Goal: Transaction & Acquisition: Purchase product/service

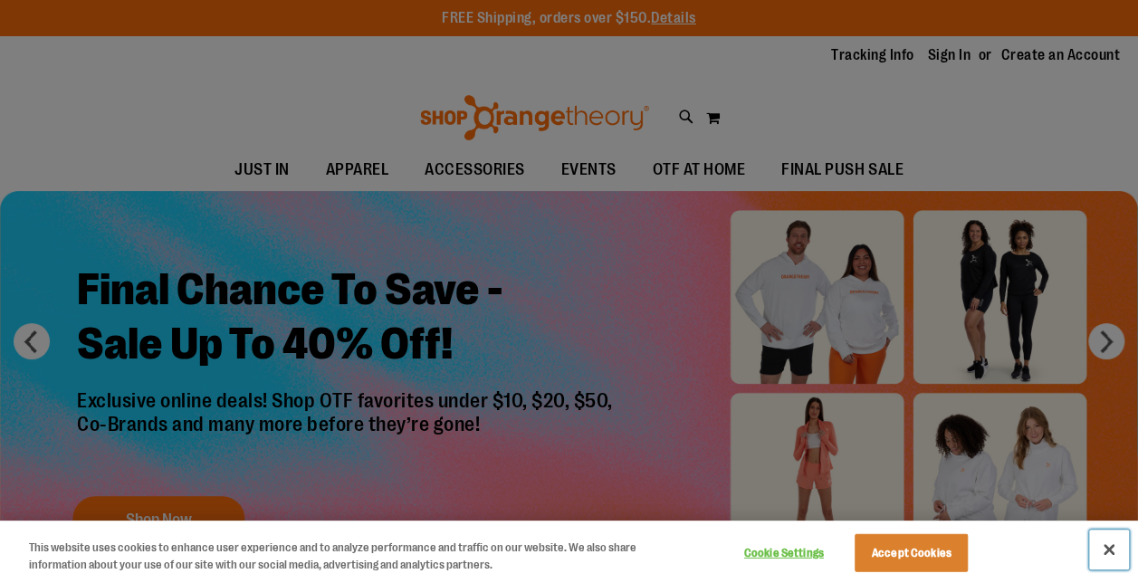
click at [1115, 558] on button "Close" at bounding box center [1109, 549] width 40 height 40
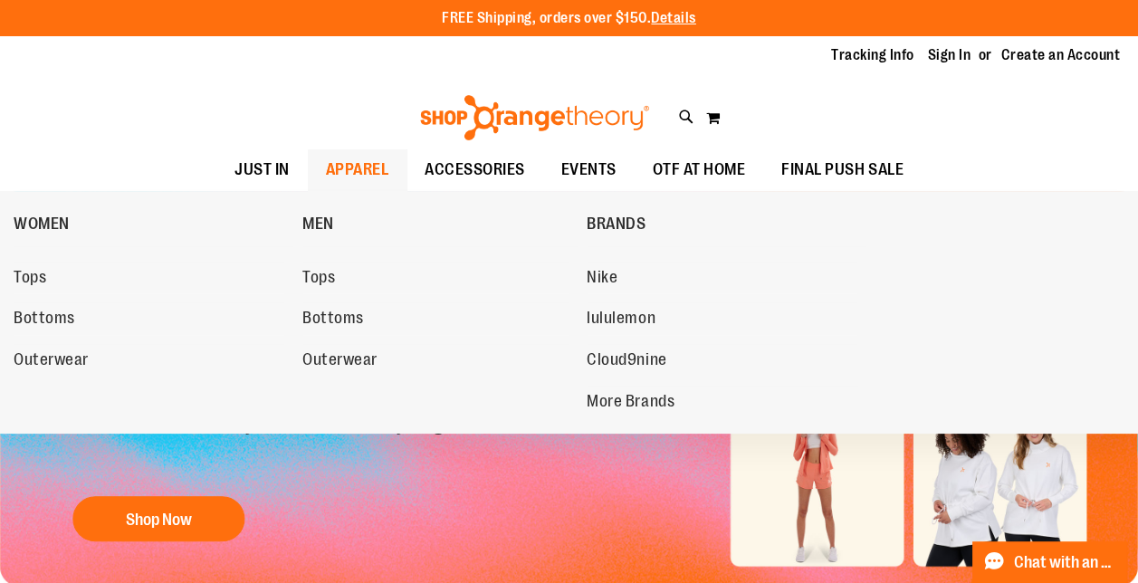
click at [326, 167] on span "APPAREL" at bounding box center [357, 169] width 63 height 41
click at [58, 221] on span "WOMEN" at bounding box center [42, 225] width 56 height 23
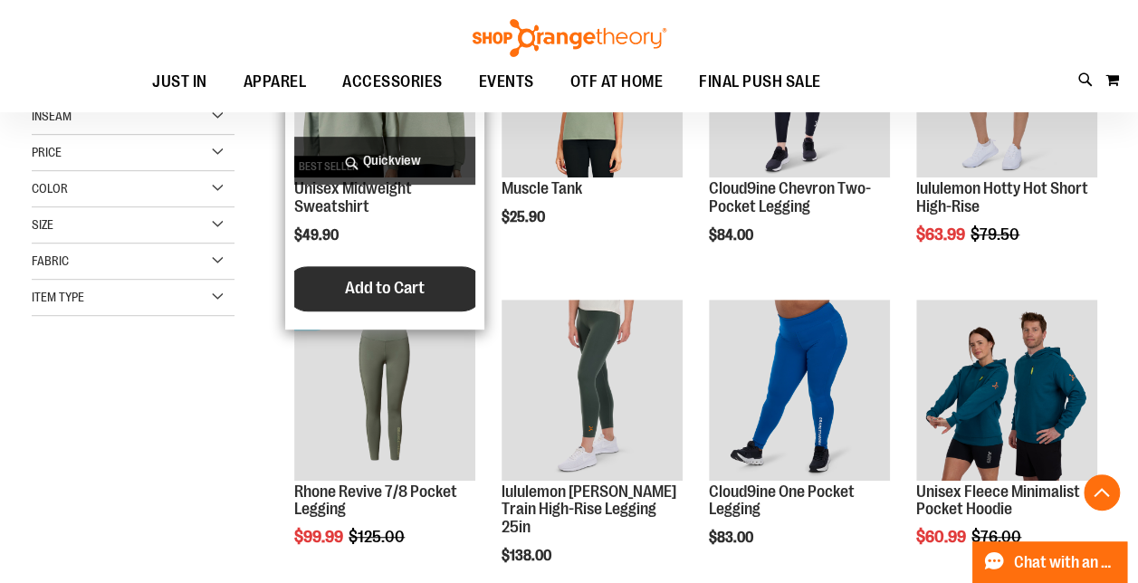
scroll to position [453, 0]
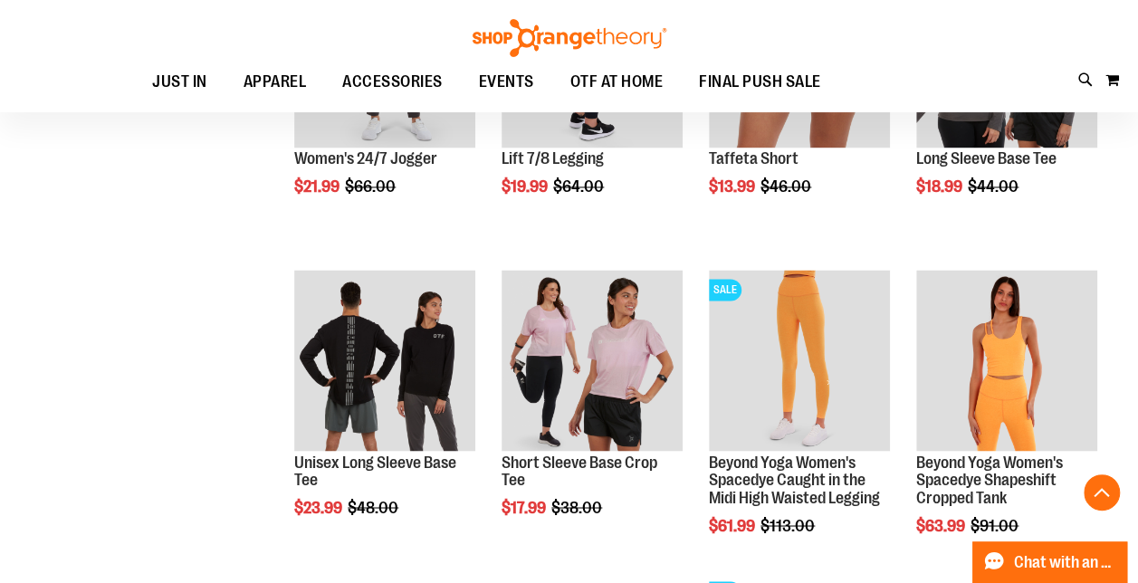
scroll to position [1358, 0]
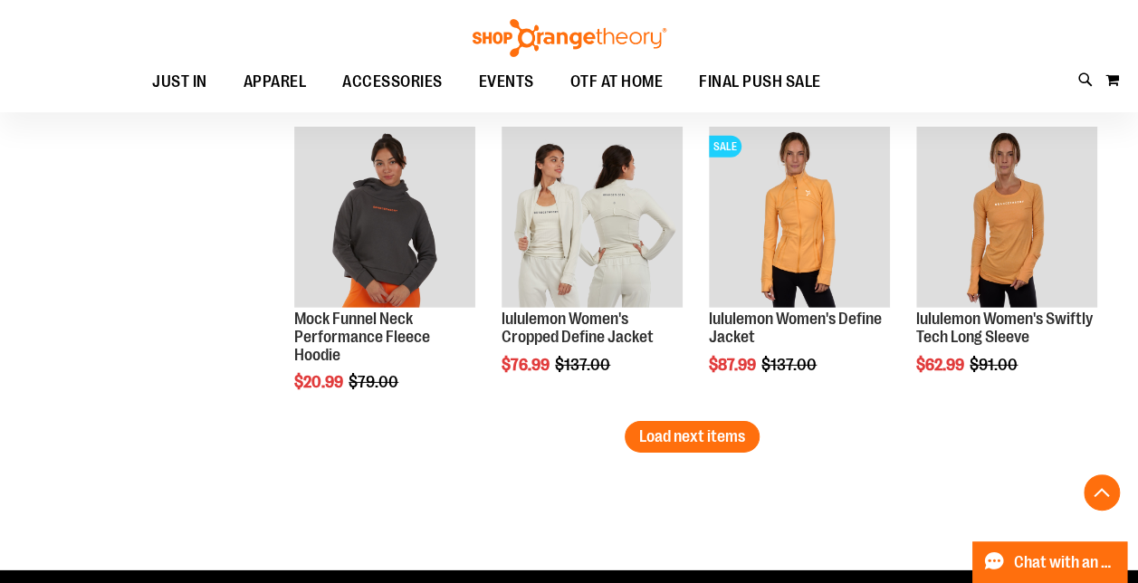
scroll to position [2625, 0]
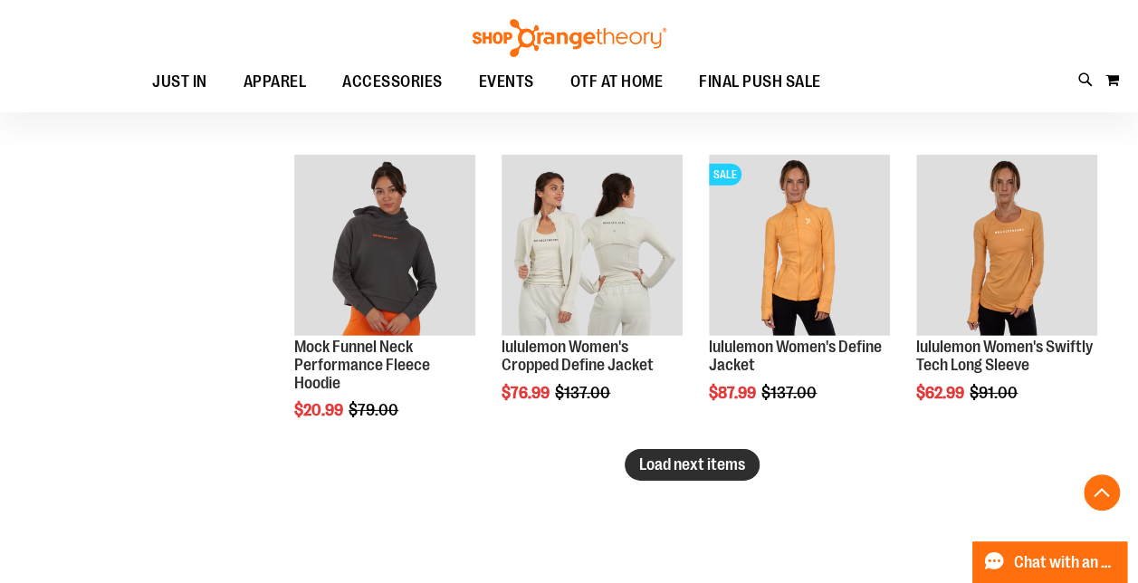
click at [745, 463] on span "Load next items" at bounding box center [692, 464] width 106 height 18
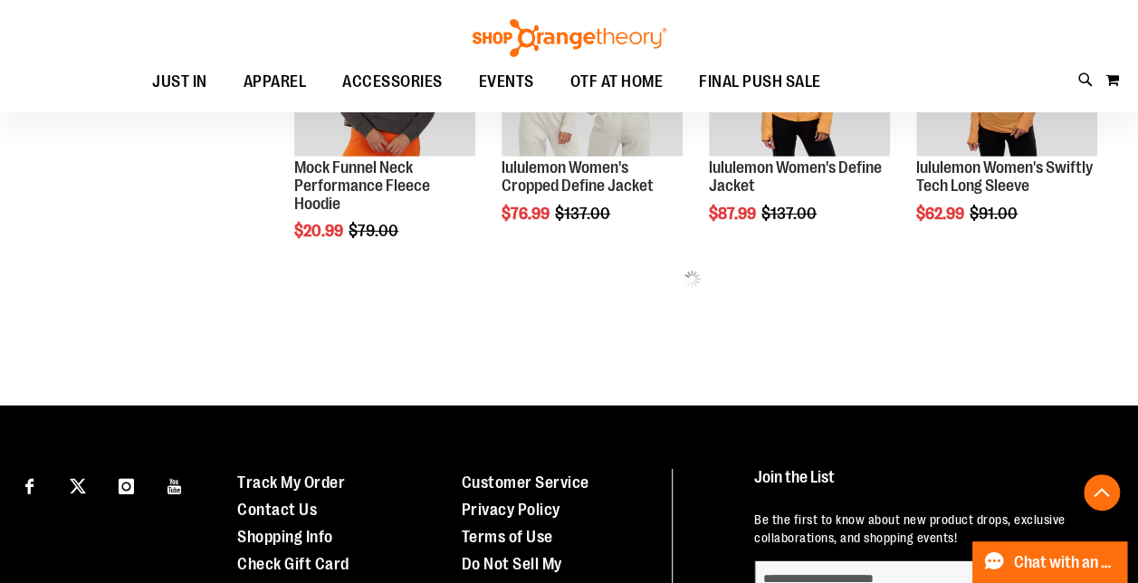
scroll to position [2806, 0]
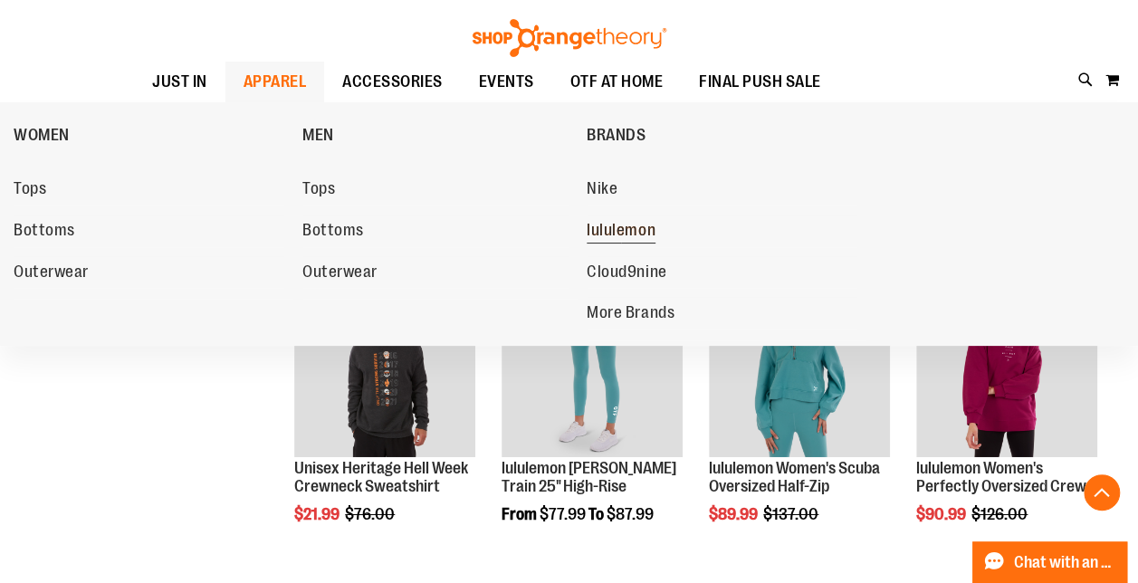
click at [650, 231] on span "lululemon" at bounding box center [620, 232] width 69 height 23
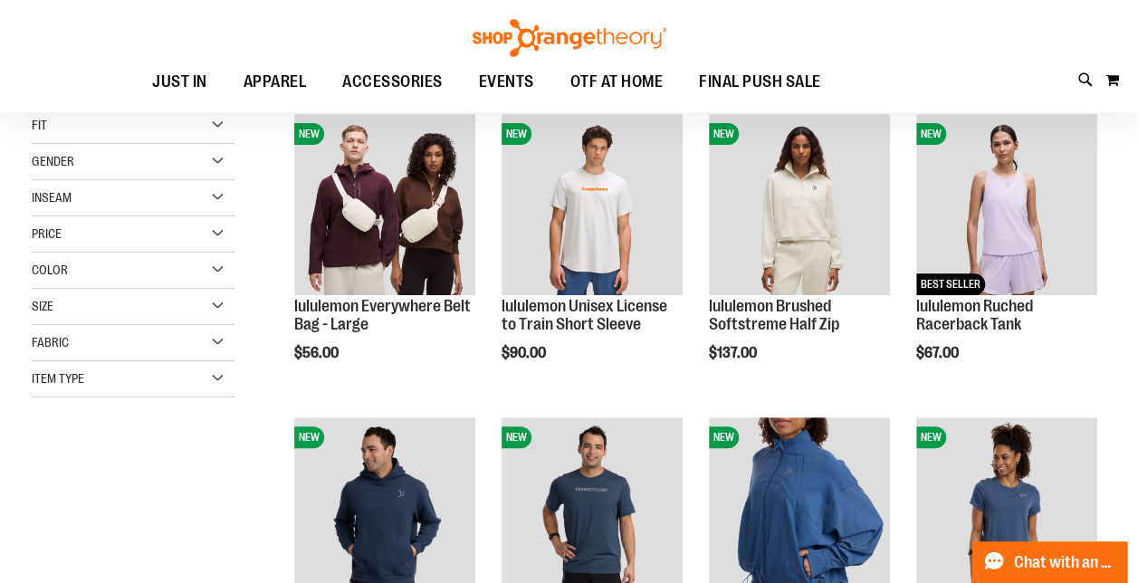
scroll to position [272, 0]
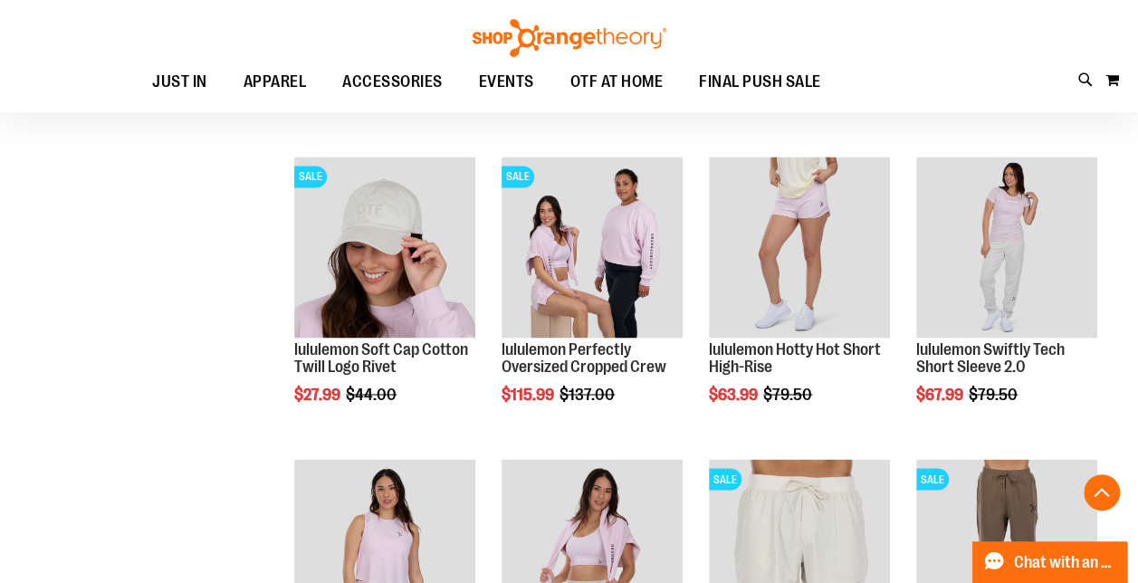
scroll to position [1448, 0]
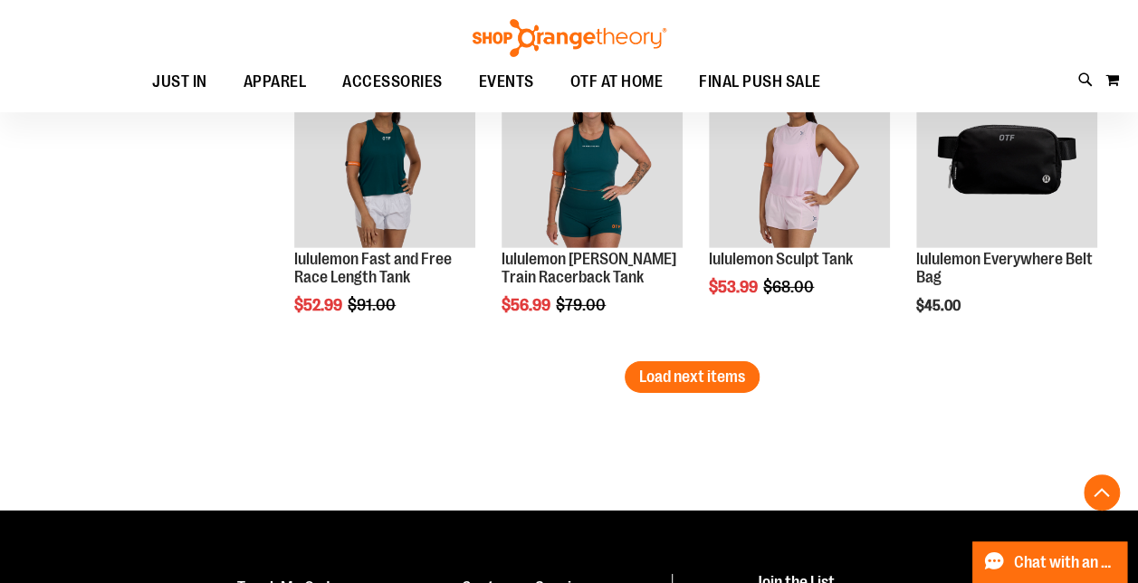
scroll to position [2715, 0]
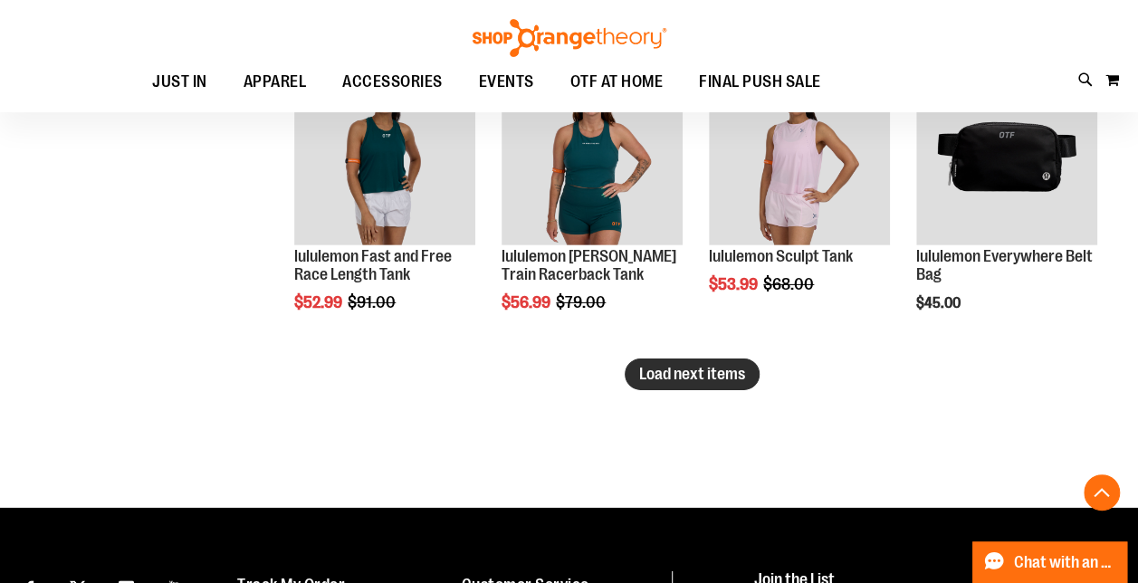
click at [647, 373] on span "Load next items" at bounding box center [692, 374] width 106 height 18
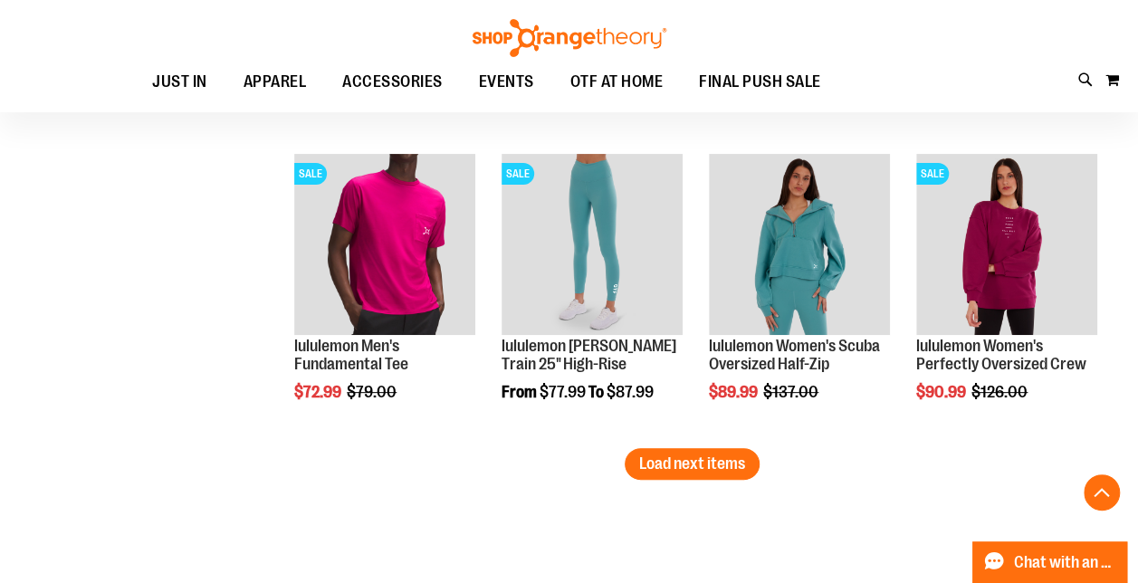
scroll to position [3620, 0]
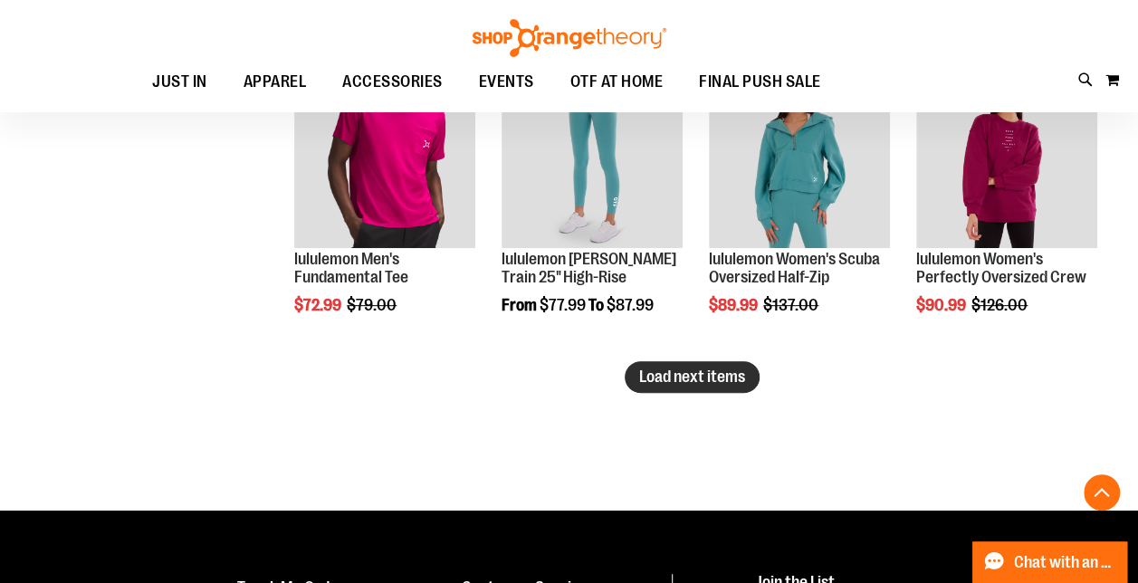
click at [713, 367] on span "Load next items" at bounding box center [692, 376] width 106 height 18
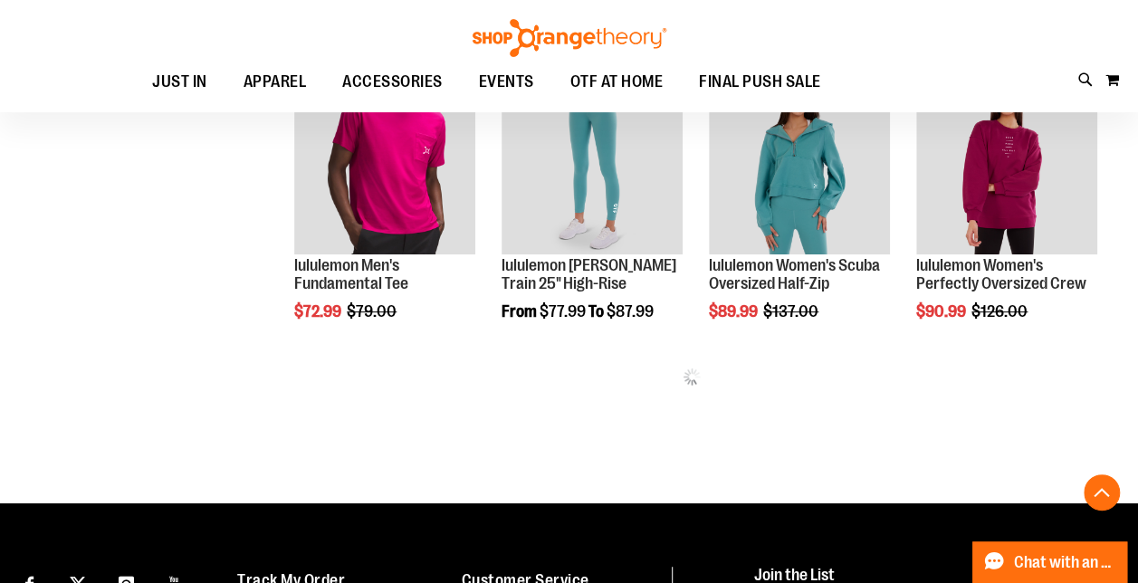
scroll to position [3613, 0]
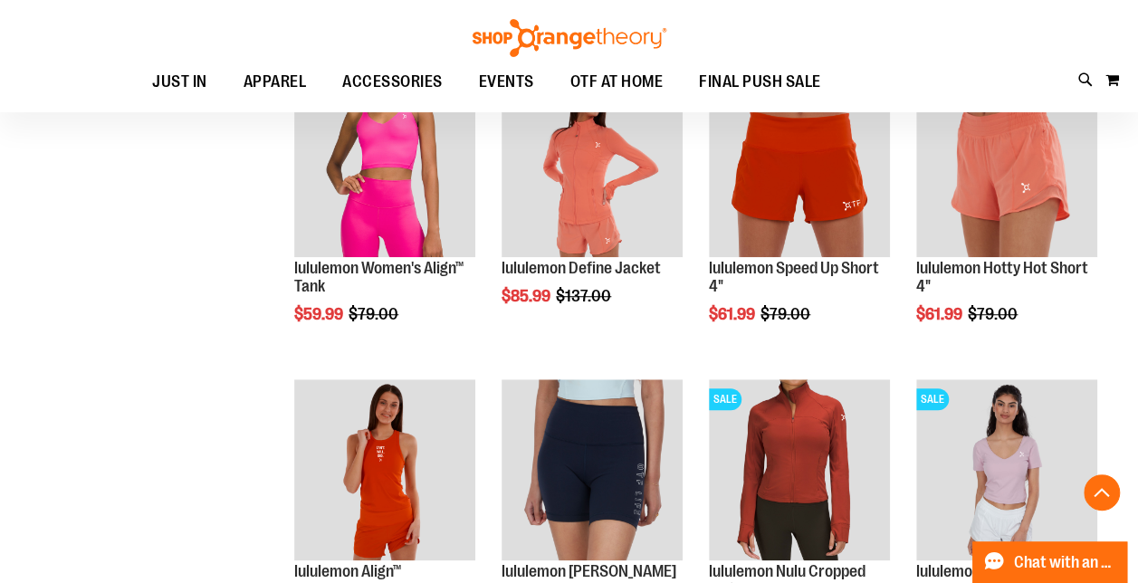
scroll to position [3884, 0]
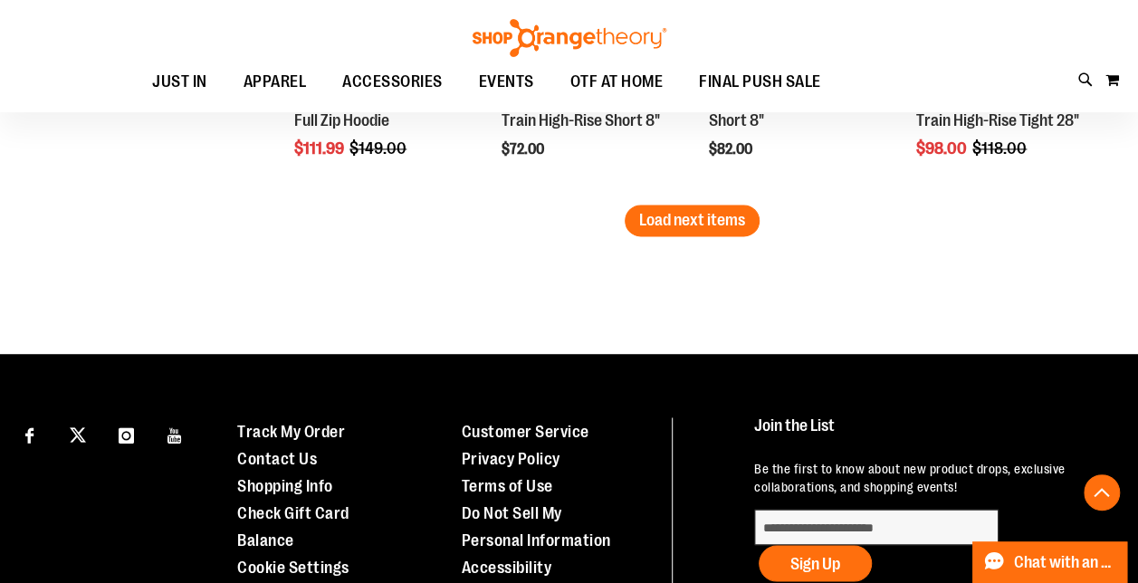
scroll to position [4699, 0]
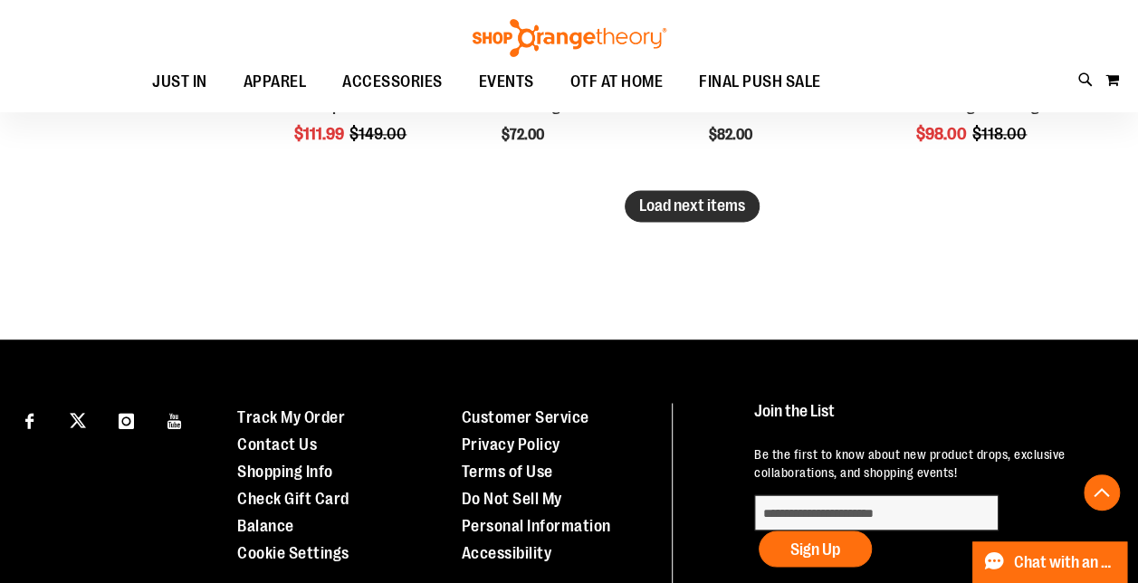
click at [676, 215] on button "Load next items" at bounding box center [691, 206] width 135 height 32
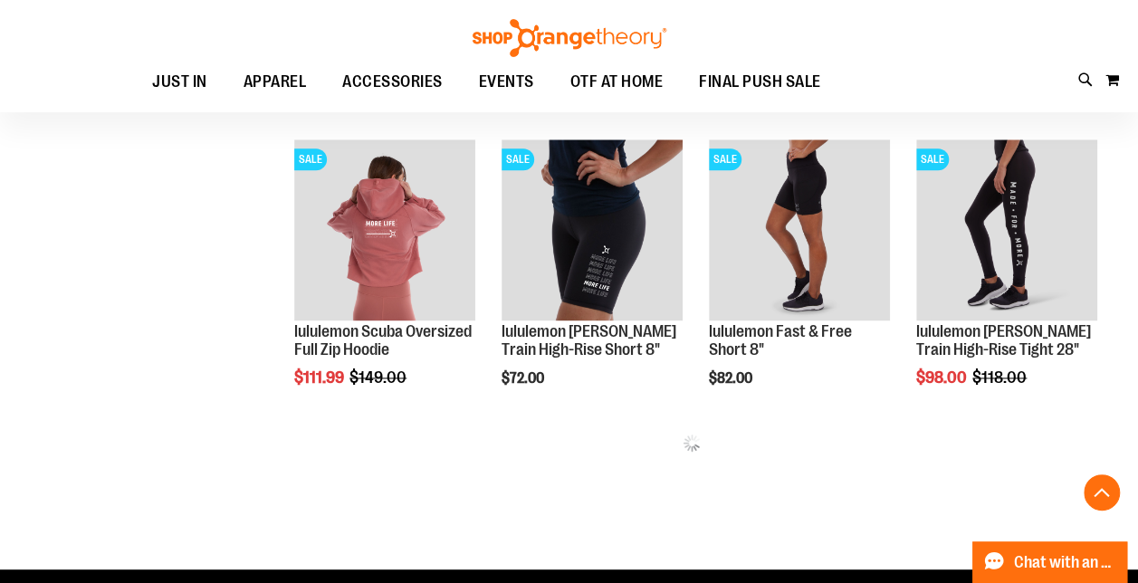
scroll to position [4427, 0]
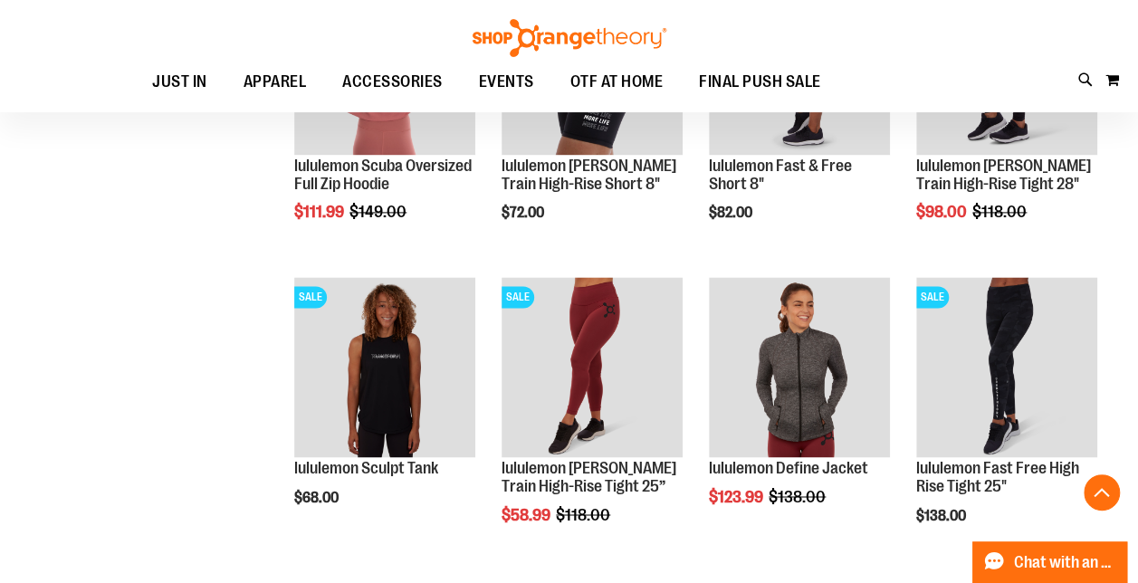
scroll to position [4789, 0]
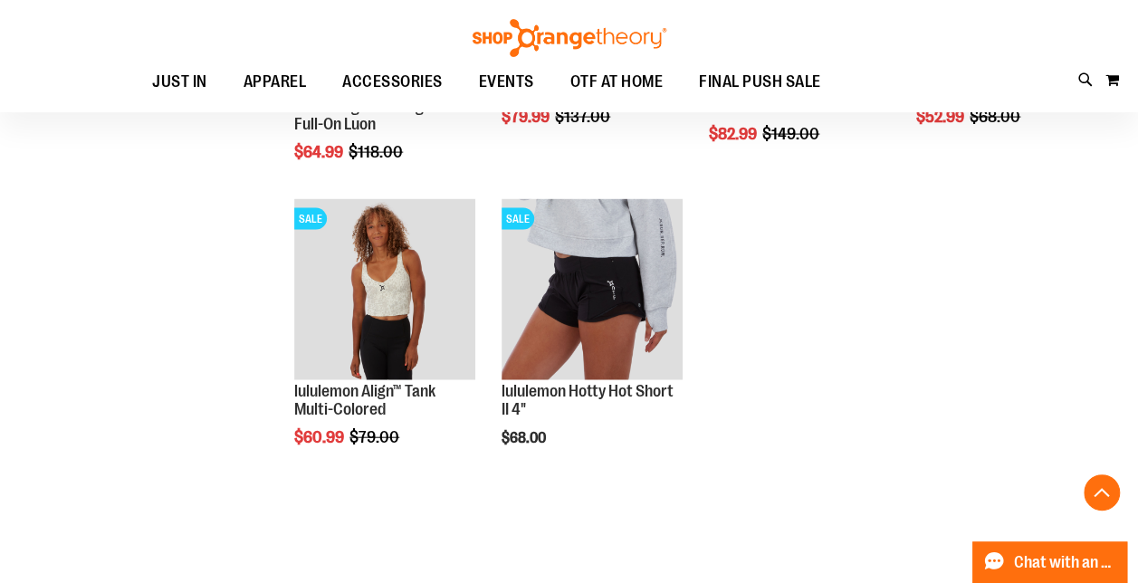
scroll to position [5333, 0]
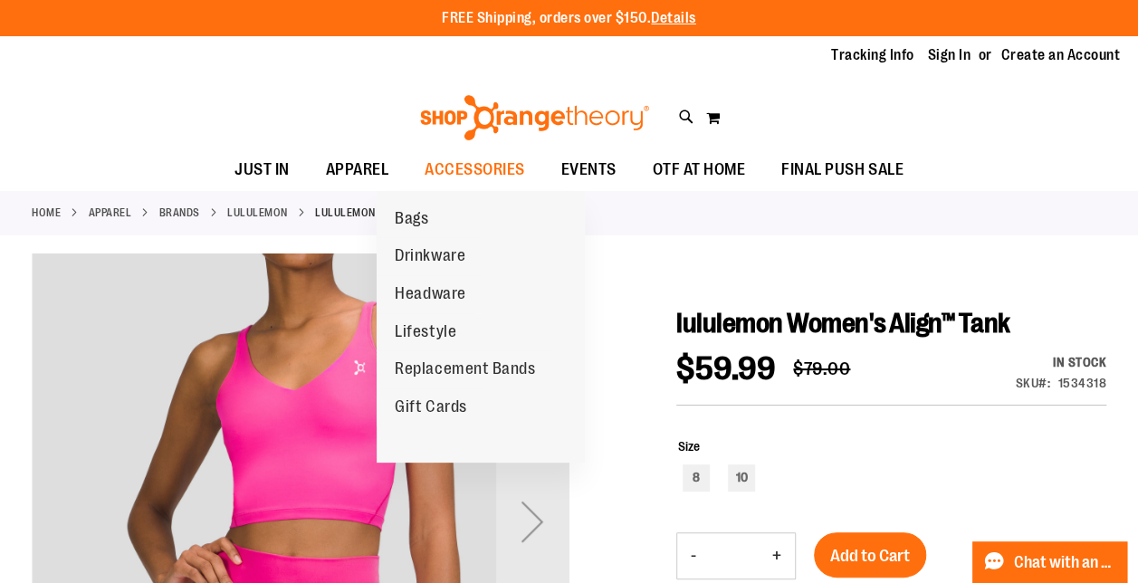
scroll to position [272, 0]
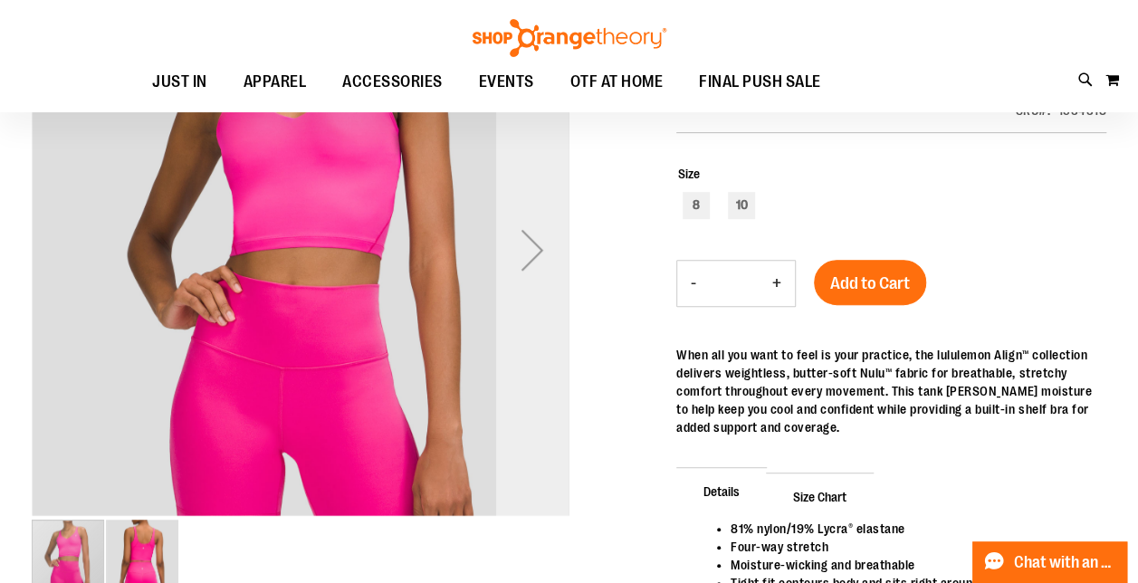
click at [530, 262] on div "Next" at bounding box center [532, 250] width 72 height 72
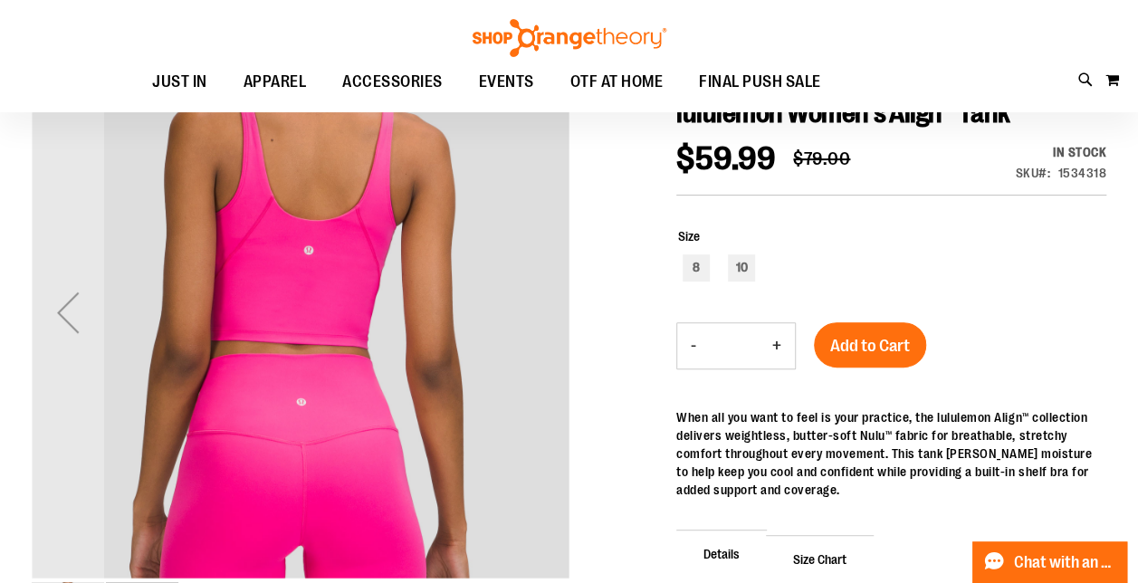
scroll to position [181, 0]
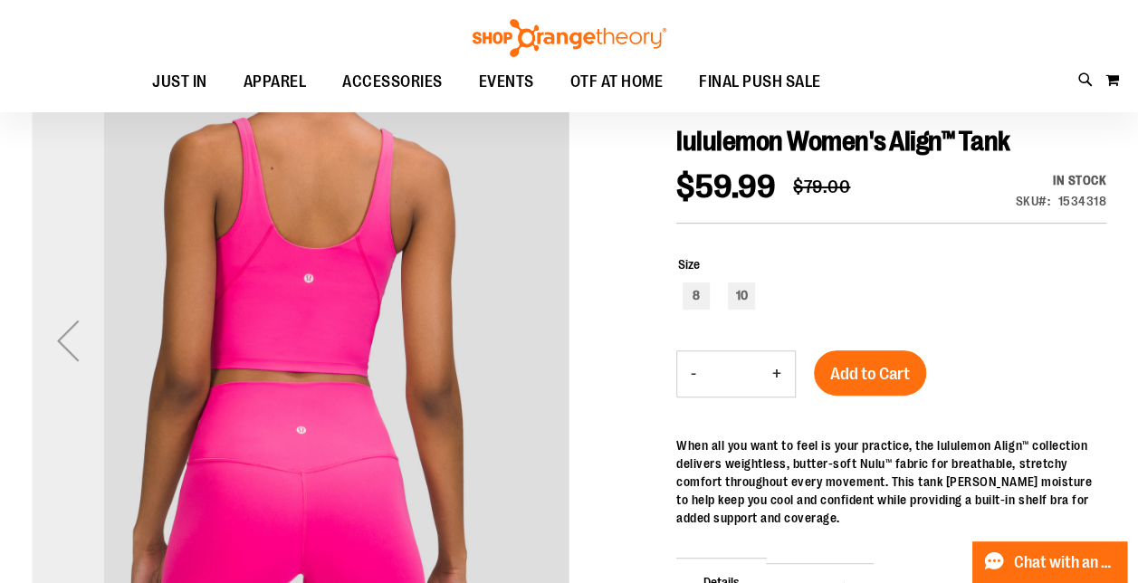
click at [63, 338] on div "Previous" at bounding box center [68, 340] width 72 height 72
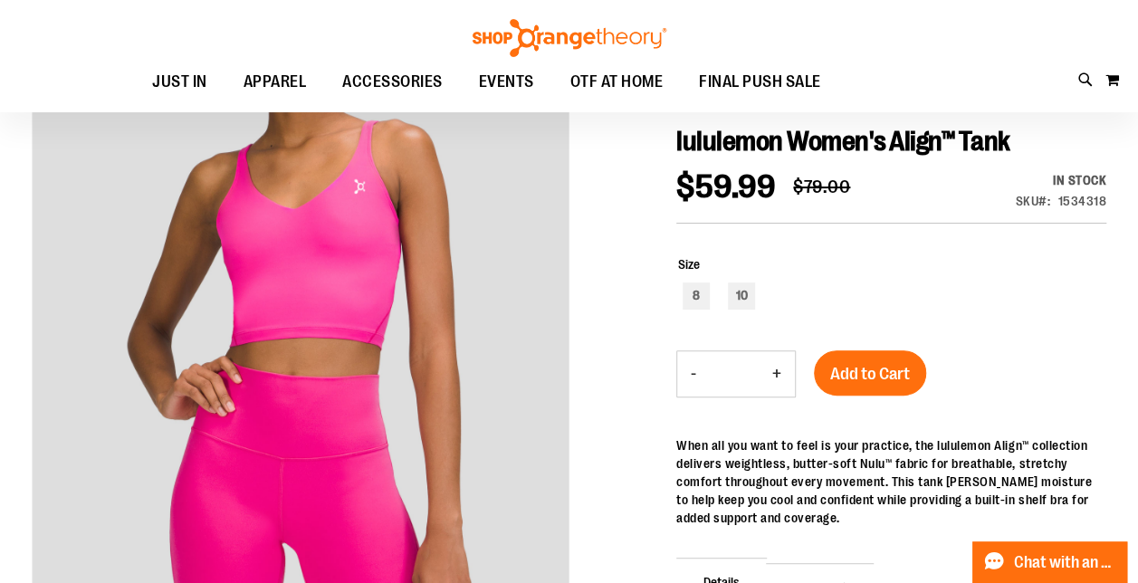
scroll to position [0, 0]
